Goal: Transaction & Acquisition: Purchase product/service

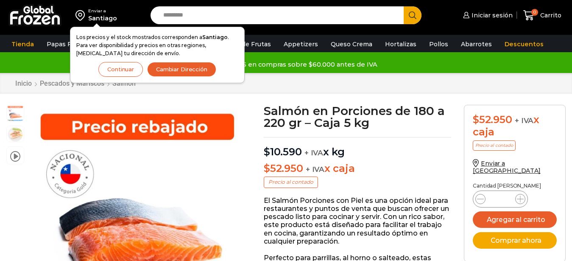
scroll to position [0, 0]
click at [176, 69] on button "Cambiar Dirección" at bounding box center [181, 69] width 69 height 15
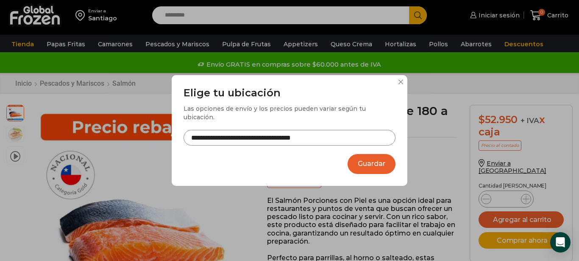
click at [369, 159] on button "Guardar" at bounding box center [372, 164] width 48 height 20
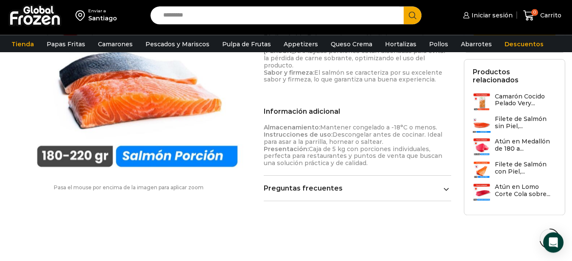
scroll to position [445, 0]
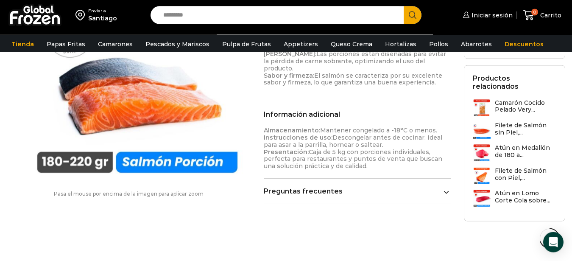
click at [448, 190] on icon at bounding box center [447, 193] width 6 height 6
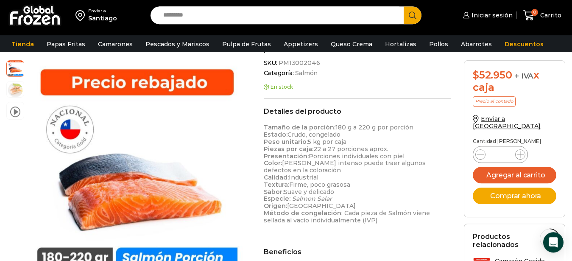
scroll to position [212, 0]
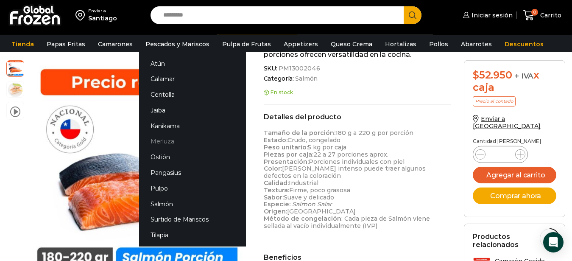
click at [156, 142] on link "Merluza" at bounding box center [192, 142] width 107 height 16
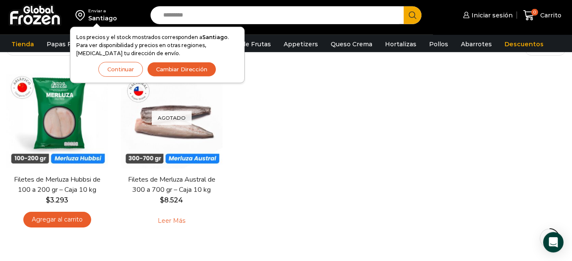
scroll to position [64, 0]
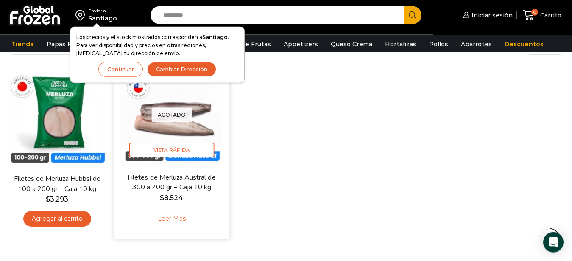
click at [173, 221] on link "Leer más" at bounding box center [172, 218] width 54 height 18
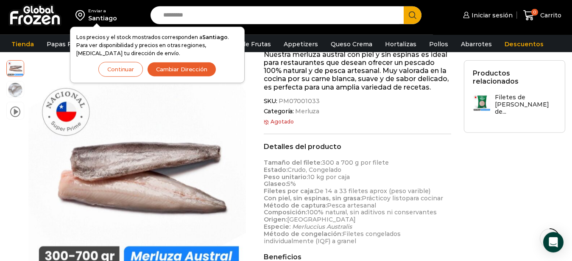
scroll to position [170, 0]
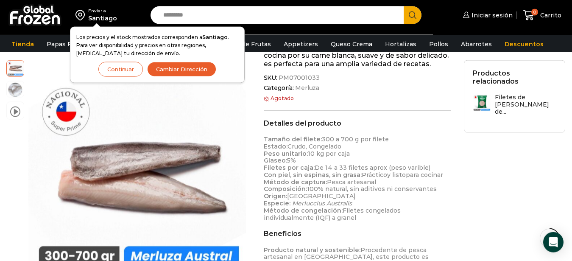
drag, startPoint x: 124, startPoint y: 68, endPoint x: 123, endPoint y: 64, distance: 4.3
click at [123, 65] on button "Continuar" at bounding box center [120, 69] width 45 height 15
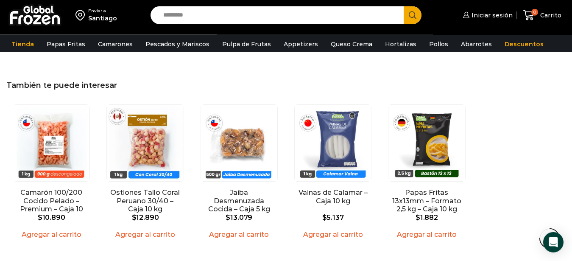
scroll to position [745, 0]
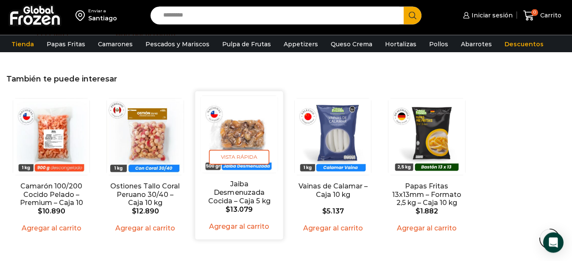
click at [241, 191] on link "Jaiba Desmenuzada Cocida – Caja 5 kg" at bounding box center [239, 192] width 70 height 25
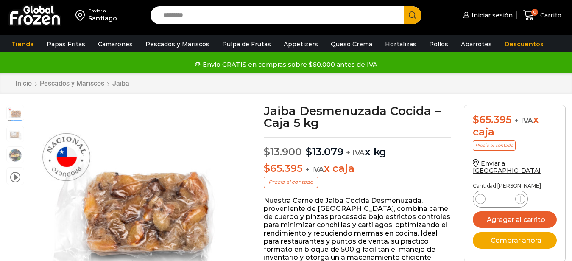
scroll to position [0, 0]
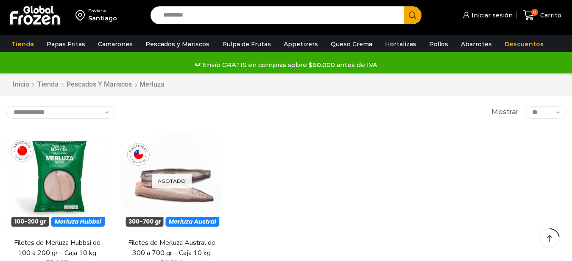
scroll to position [64, 0]
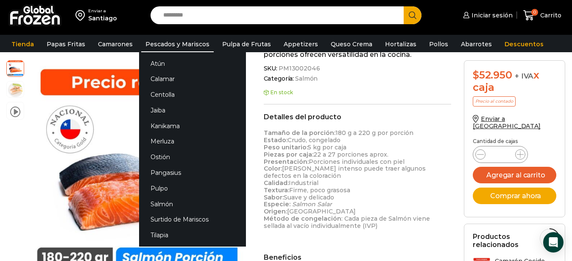
scroll to position [212, 0]
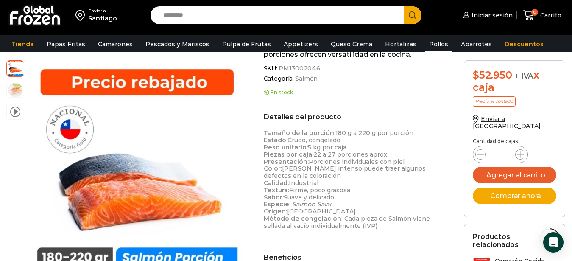
click at [426, 45] on link "Pollos" at bounding box center [439, 44] width 28 height 16
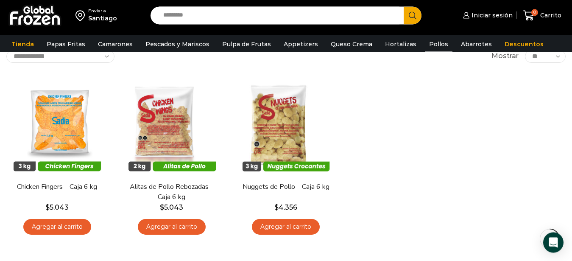
scroll to position [39, 0]
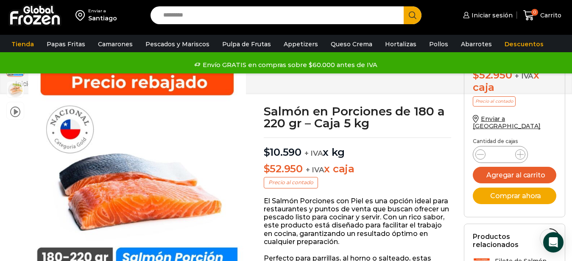
scroll to position [212, 0]
